Goal: Transaction & Acquisition: Purchase product/service

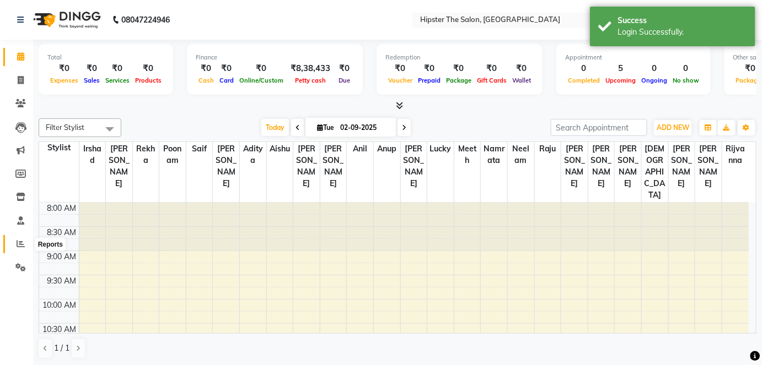
click at [24, 244] on icon at bounding box center [21, 244] width 8 height 8
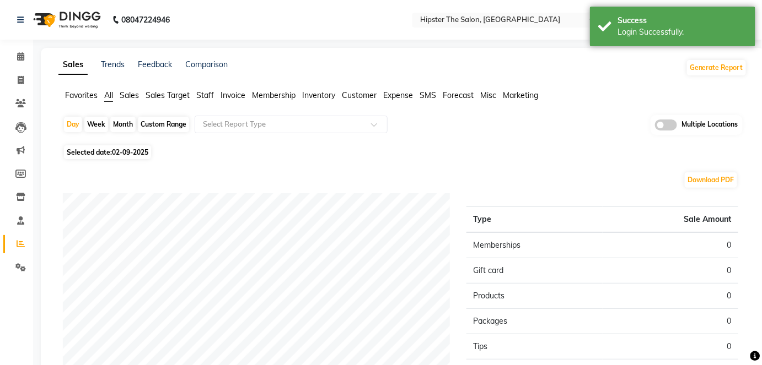
click at [165, 118] on div "Custom Range" at bounding box center [163, 124] width 51 height 15
select select "9"
select select "2025"
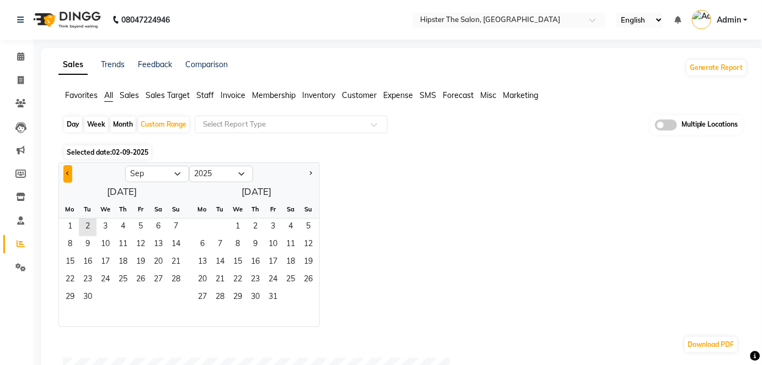
click at [68, 168] on button "Previous month" at bounding box center [67, 174] width 9 height 18
select select "8"
click at [138, 223] on span "1" at bounding box center [141, 228] width 18 height 18
click at [170, 292] on span "31" at bounding box center [176, 298] width 18 height 18
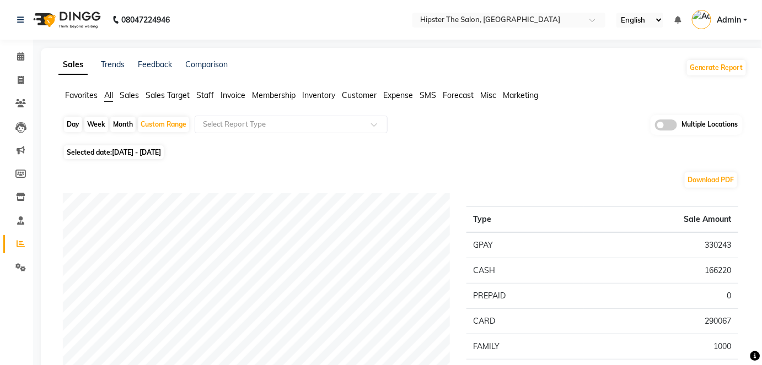
click at [204, 99] on span "Staff" at bounding box center [205, 95] width 18 height 10
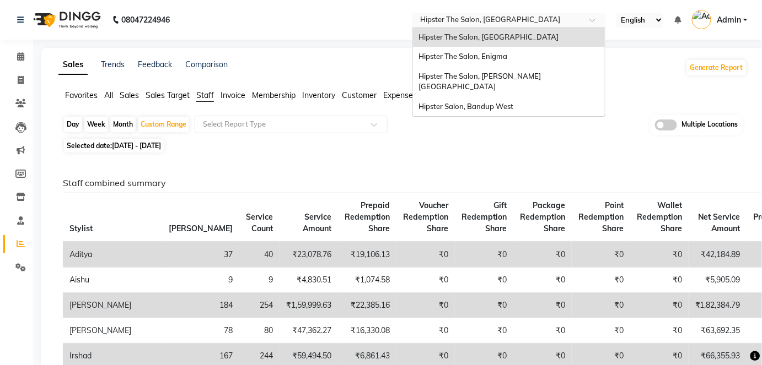
click at [545, 24] on input "text" at bounding box center [498, 20] width 160 height 11
click at [501, 102] on span "Hipster Salon, Bandup West" at bounding box center [465, 106] width 95 height 9
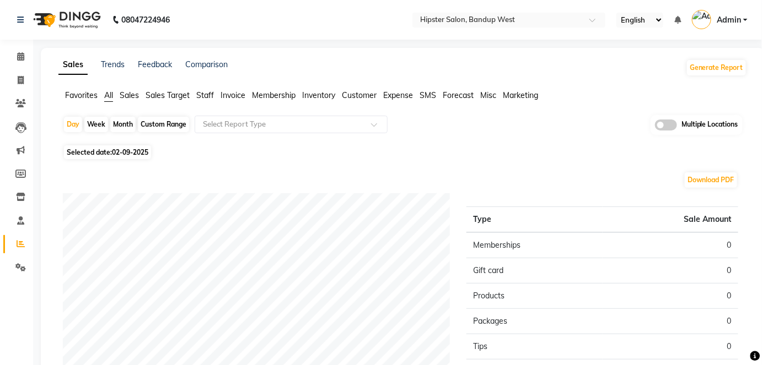
click at [162, 120] on div "Custom Range" at bounding box center [163, 124] width 51 height 15
select select "9"
select select "2025"
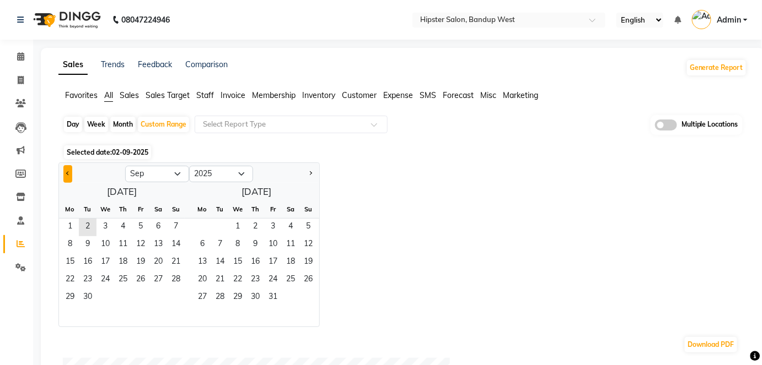
click at [70, 166] on button "Previous month" at bounding box center [67, 174] width 9 height 18
select select "8"
click at [138, 229] on span "1" at bounding box center [141, 228] width 18 height 18
click at [170, 297] on span "31" at bounding box center [176, 298] width 18 height 18
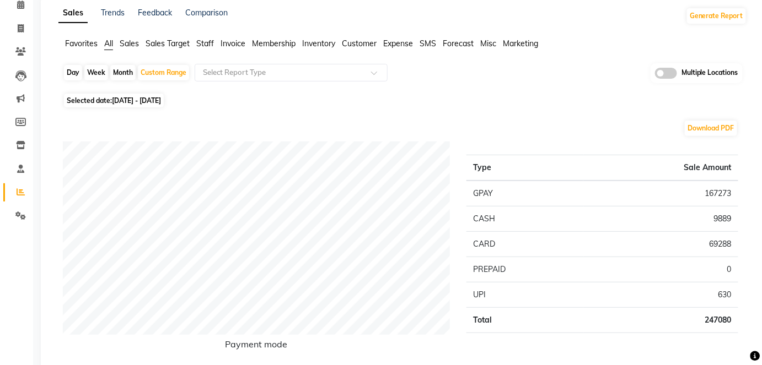
scroll to position [53, 0]
click at [198, 40] on span "Staff" at bounding box center [205, 42] width 18 height 10
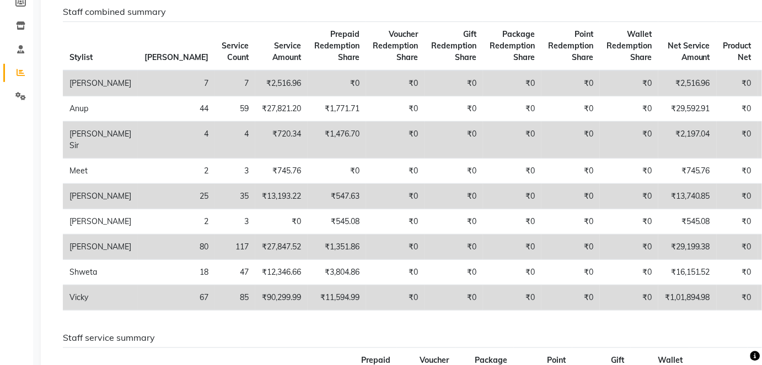
scroll to position [0, 0]
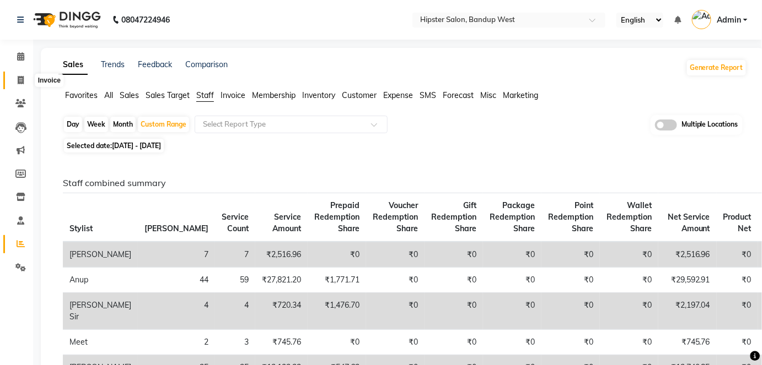
click at [25, 79] on span at bounding box center [20, 80] width 19 height 13
select select "service"
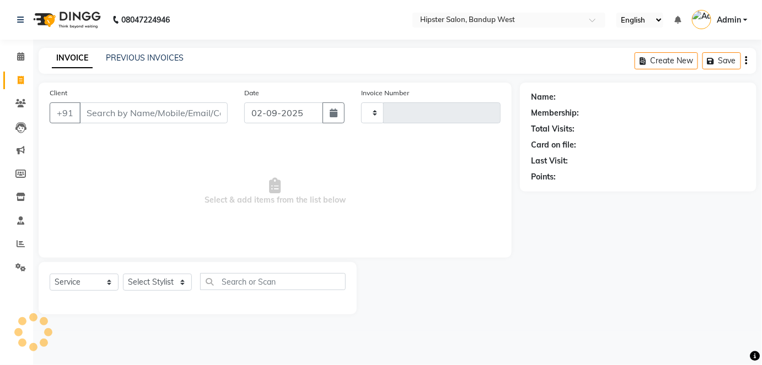
type input "1144"
select select "6746"
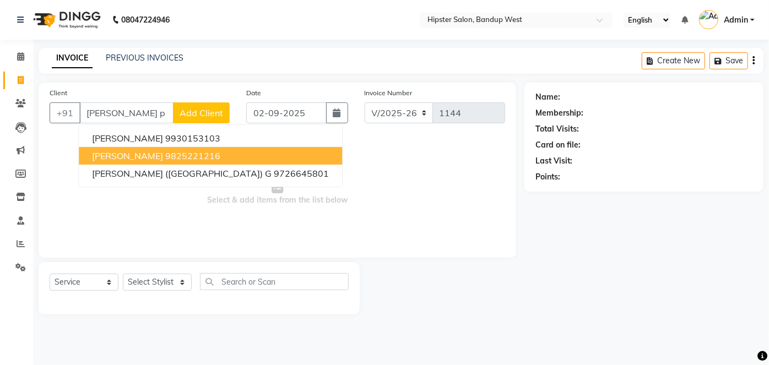
click at [150, 160] on button "[PERSON_NAME] 9825221216" at bounding box center [210, 156] width 263 height 18
type input "9825221216"
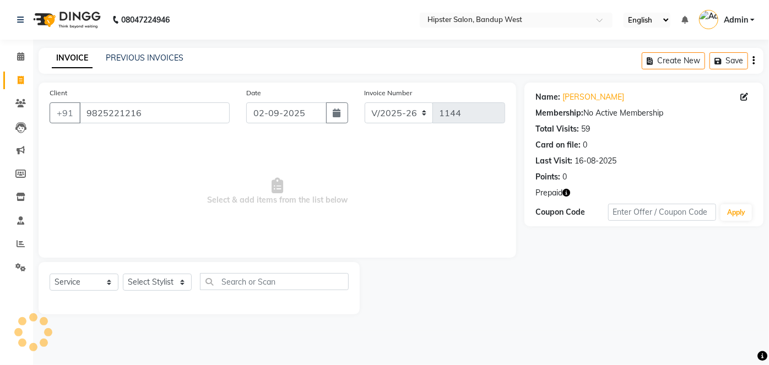
click at [569, 193] on icon "button" at bounding box center [567, 193] width 8 height 8
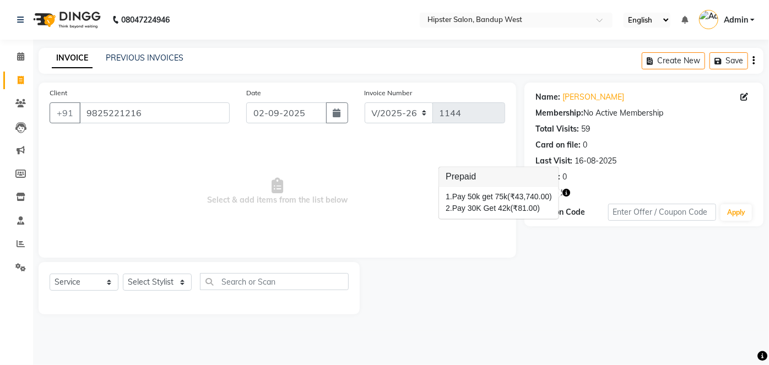
click at [569, 193] on icon "button" at bounding box center [567, 193] width 8 height 8
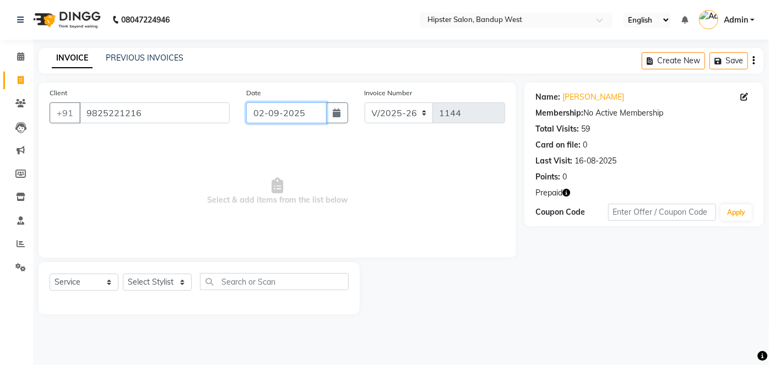
click at [326, 114] on input "02-09-2025" at bounding box center [286, 112] width 80 height 21
select select "9"
select select "2025"
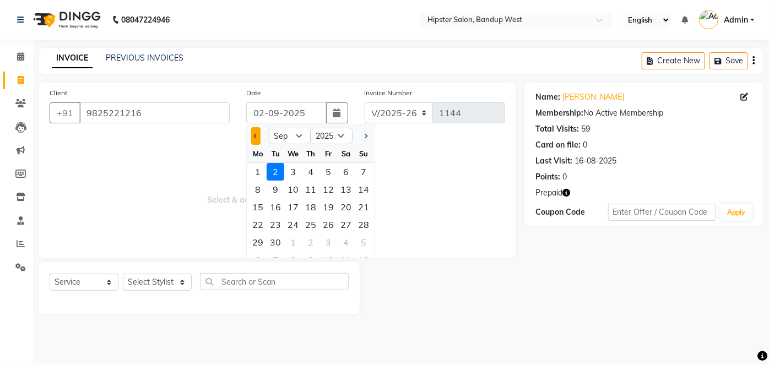
click at [254, 132] on button "Previous month" at bounding box center [255, 136] width 9 height 18
select select "8"
click at [293, 222] on div "20" at bounding box center [293, 225] width 18 height 18
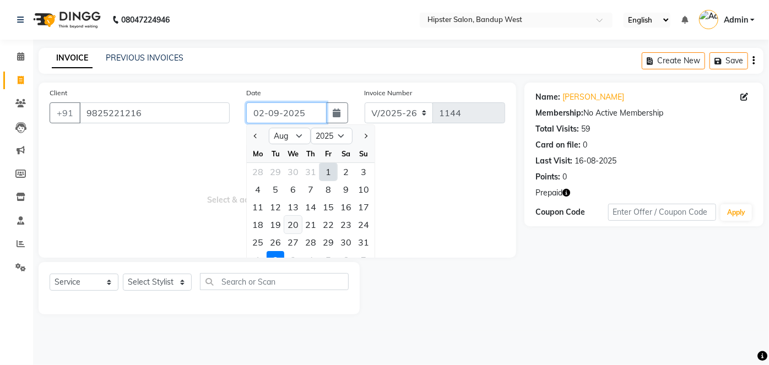
type input "20-08-2025"
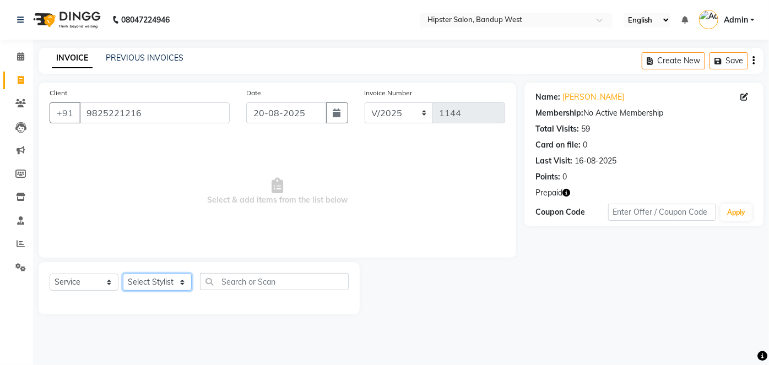
click at [158, 278] on select "Select Stylist aditya aishu akansha anup ashik Ayushi bhavin sir Irshad lucky m…" at bounding box center [157, 282] width 69 height 17
select select "86259"
click at [123, 274] on select "Select Stylist aditya aishu akansha anup ashik Ayushi bhavin sir Irshad lucky m…" at bounding box center [157, 282] width 69 height 17
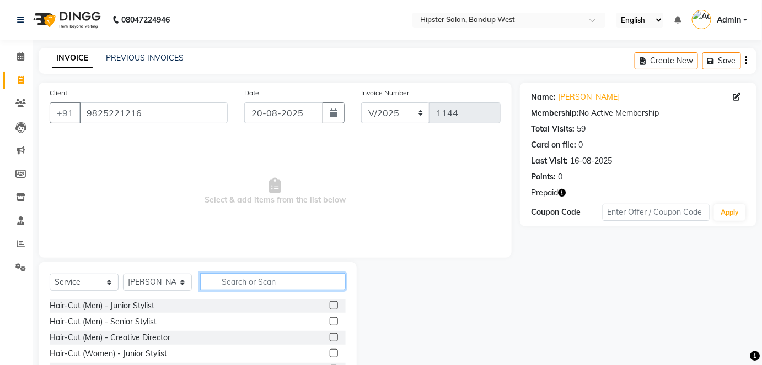
click at [233, 276] on input "text" at bounding box center [272, 281] width 145 height 17
type input "spa"
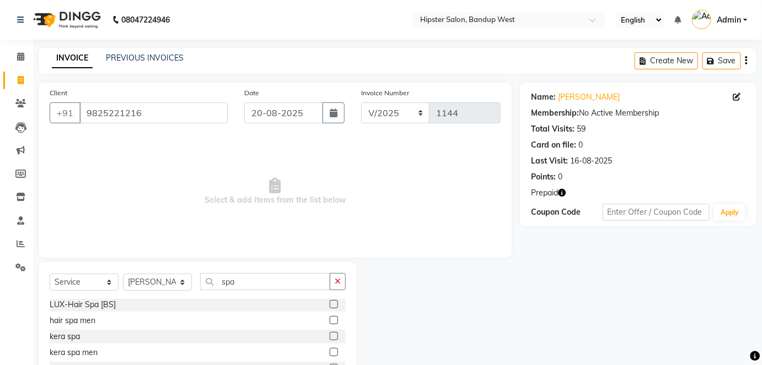
click at [330, 319] on label at bounding box center [334, 320] width 8 height 8
click at [330, 319] on input "checkbox" at bounding box center [333, 320] width 7 height 7
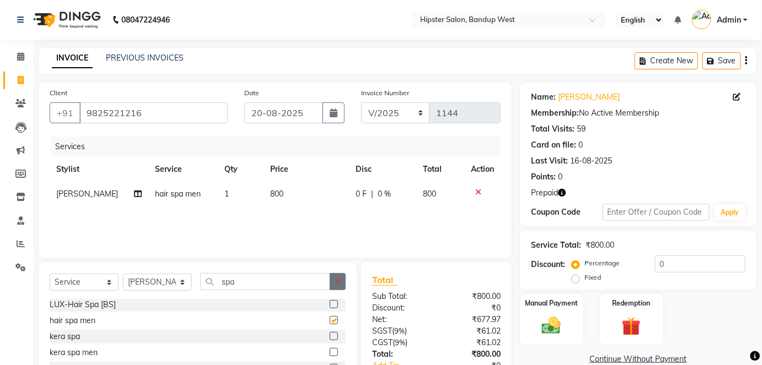
checkbox input "false"
click at [342, 282] on button "button" at bounding box center [338, 281] width 16 height 17
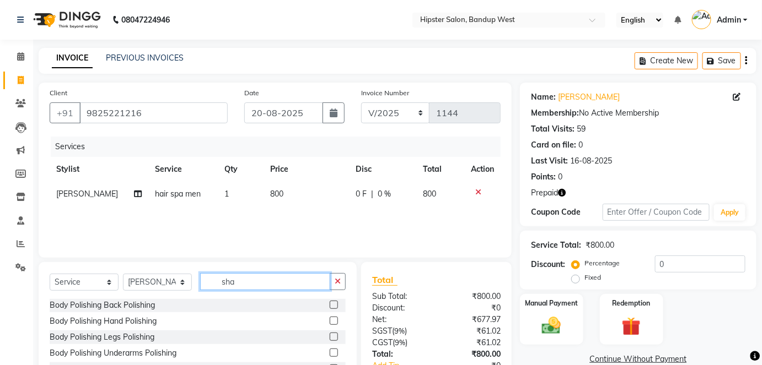
scroll to position [0, 0]
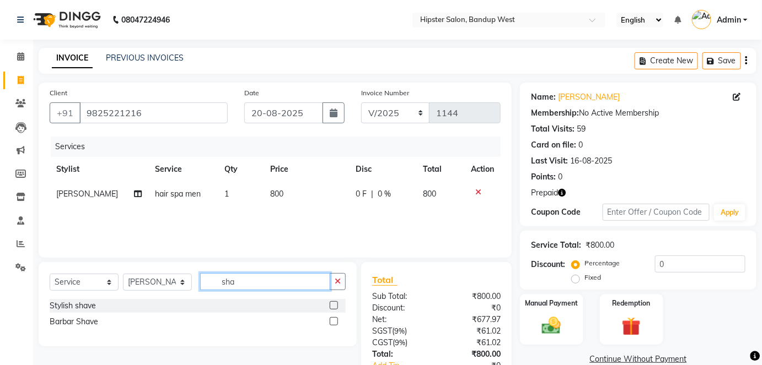
type input "sha"
click at [336, 301] on label at bounding box center [334, 305] width 8 height 8
click at [336, 303] on input "checkbox" at bounding box center [333, 306] width 7 height 7
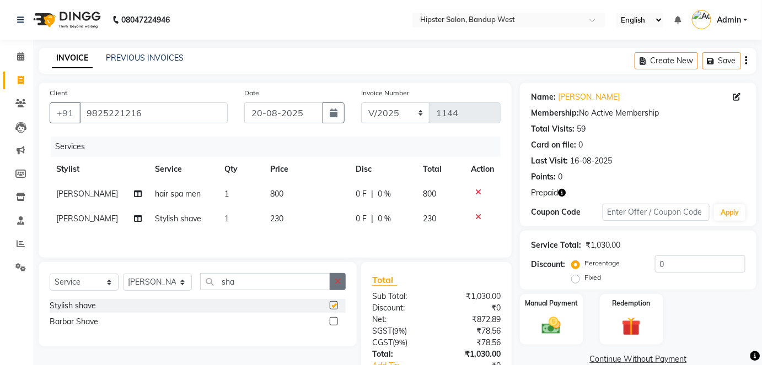
checkbox input "false"
click at [339, 281] on icon "button" at bounding box center [337, 282] width 6 height 8
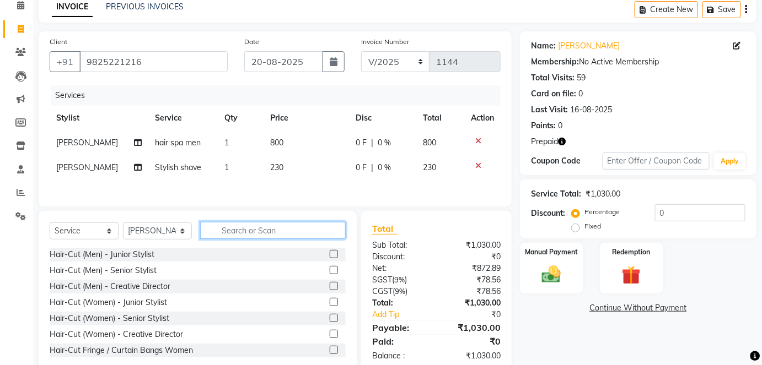
scroll to position [51, 0]
click at [640, 255] on label "Redemption" at bounding box center [631, 251] width 40 height 10
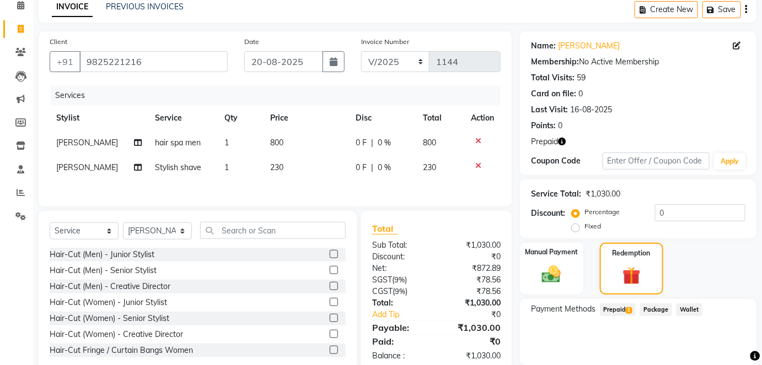
click at [620, 304] on span "Prepaid 2" at bounding box center [618, 310] width 36 height 13
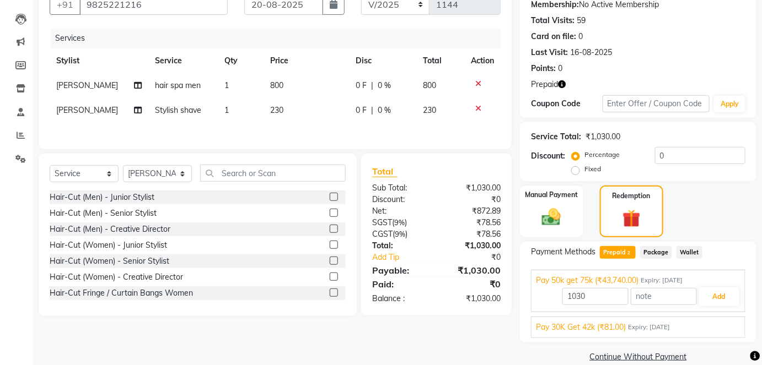
scroll to position [114, 0]
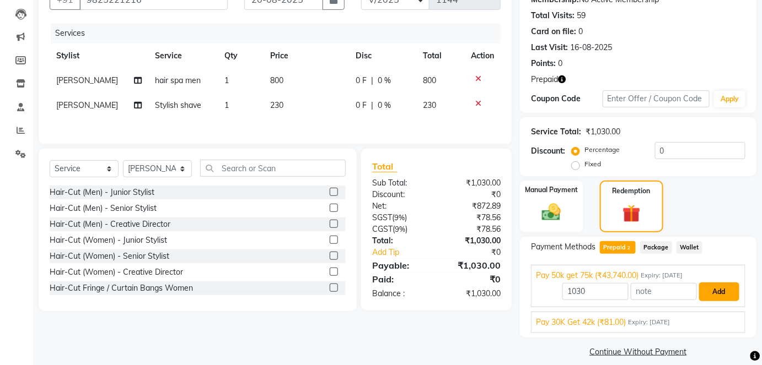
click at [711, 289] on button "Add" at bounding box center [719, 292] width 40 height 19
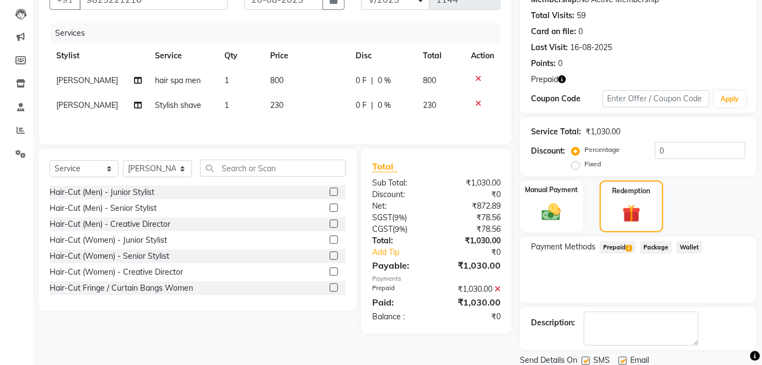
scroll to position [151, 0]
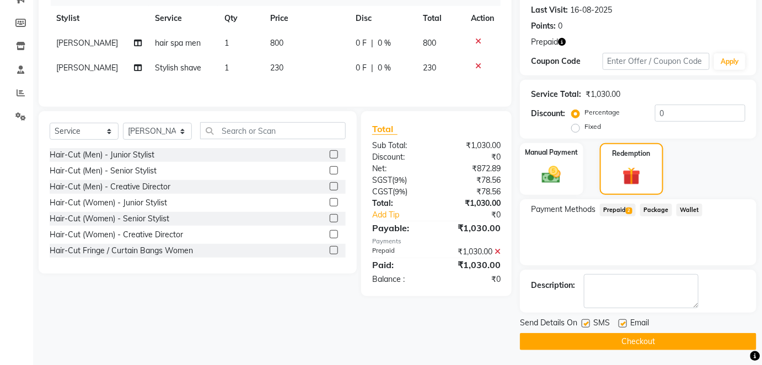
click at [624, 321] on label at bounding box center [622, 324] width 8 height 8
click at [624, 321] on input "checkbox" at bounding box center [621, 324] width 7 height 7
checkbox input "false"
click at [585, 321] on label at bounding box center [585, 324] width 8 height 8
click at [585, 321] on input "checkbox" at bounding box center [584, 324] width 7 height 7
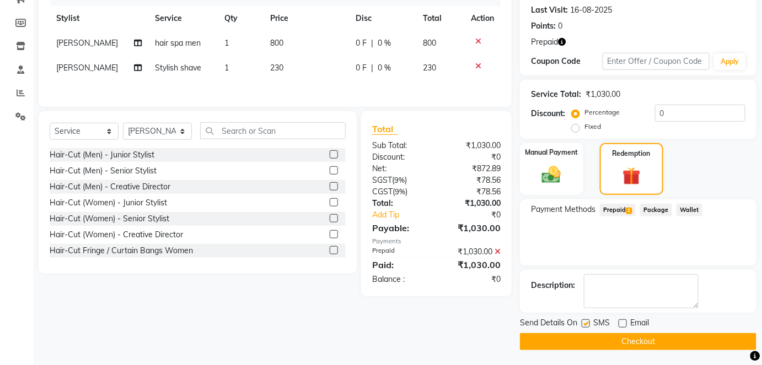
checkbox input "false"
click at [581, 336] on button "Checkout" at bounding box center [638, 341] width 236 height 17
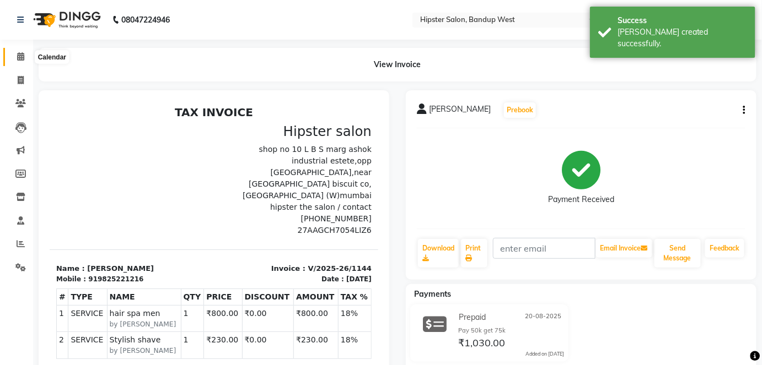
click at [19, 61] on icon at bounding box center [20, 56] width 7 height 8
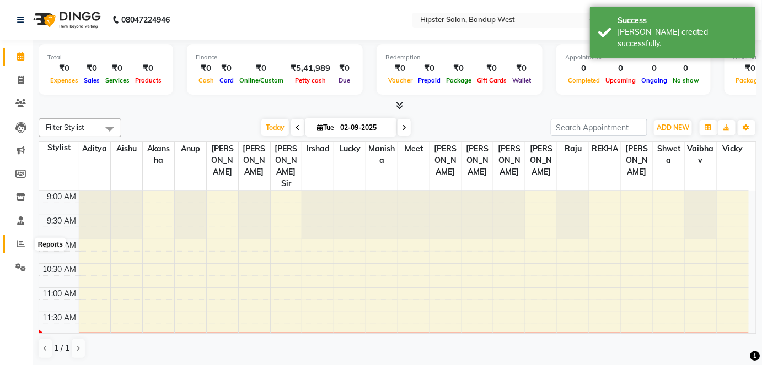
click at [23, 239] on span at bounding box center [20, 244] width 19 height 13
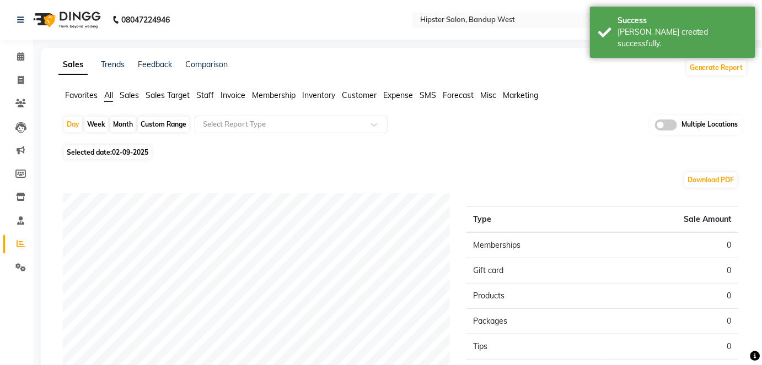
click at [150, 119] on div "Custom Range" at bounding box center [163, 124] width 51 height 15
select select "9"
select select "2025"
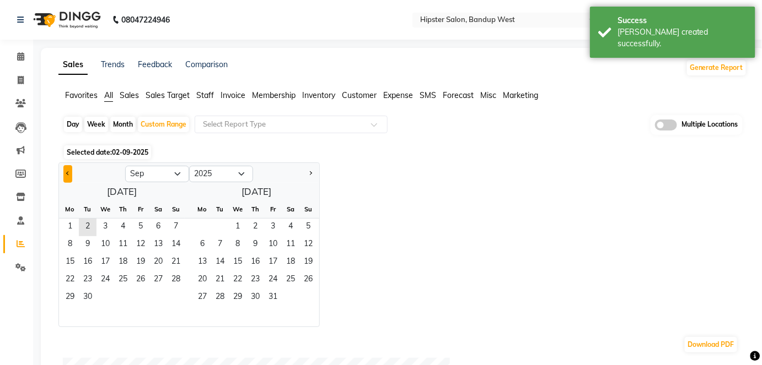
click at [68, 169] on button "Previous month" at bounding box center [67, 174] width 9 height 18
select select "8"
click at [139, 222] on span "1" at bounding box center [141, 228] width 18 height 18
click at [178, 301] on span "31" at bounding box center [176, 298] width 18 height 18
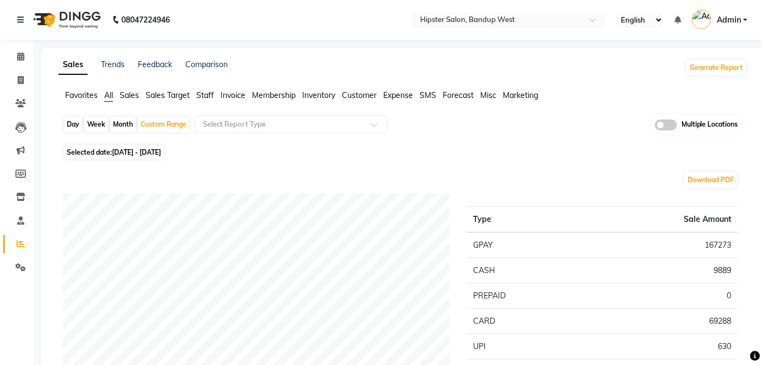
click at [208, 93] on span "Staff" at bounding box center [205, 95] width 18 height 10
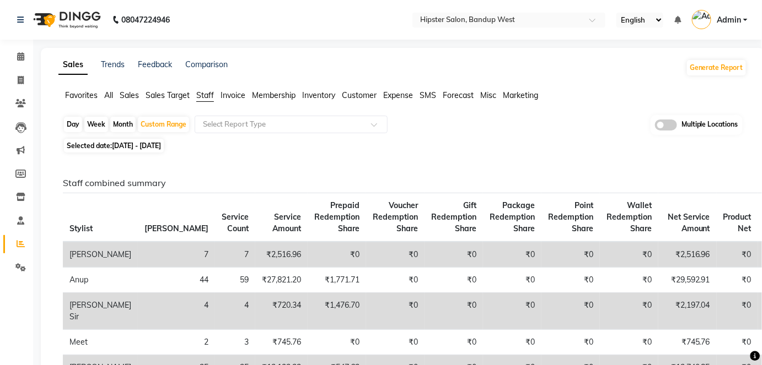
click at [738, 18] on span "Admin" at bounding box center [728, 20] width 24 height 12
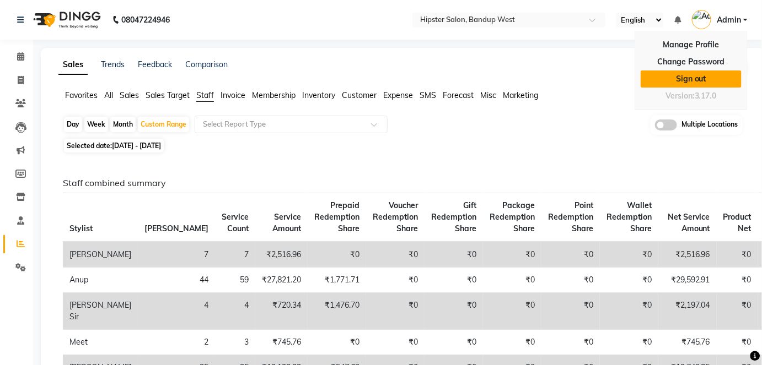
click at [682, 84] on link "Sign out" at bounding box center [690, 79] width 101 height 17
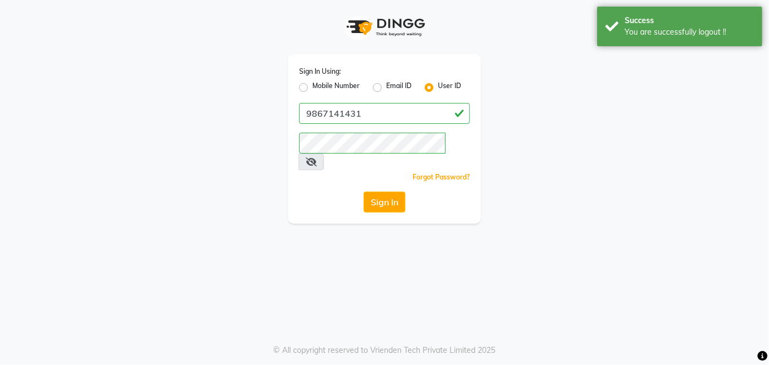
click at [312, 87] on label "Mobile Number" at bounding box center [335, 87] width 47 height 13
click at [312, 87] on input "Mobile Number" at bounding box center [315, 84] width 7 height 7
radio input "true"
radio input "false"
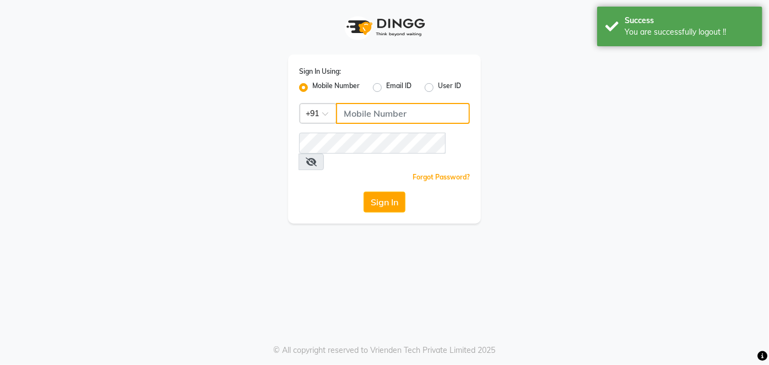
click at [354, 115] on input "Username" at bounding box center [403, 113] width 134 height 21
type input "9137134181"
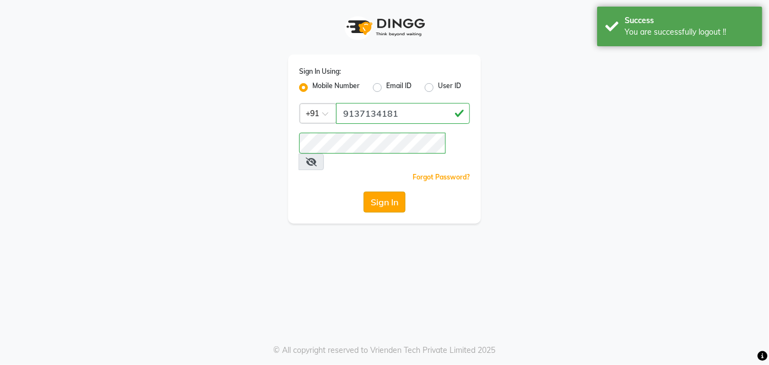
click at [369, 192] on button "Sign In" at bounding box center [385, 202] width 42 height 21
